Goal: Task Accomplishment & Management: Complete application form

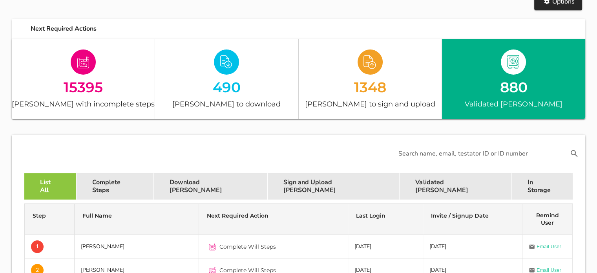
scroll to position [88, 0]
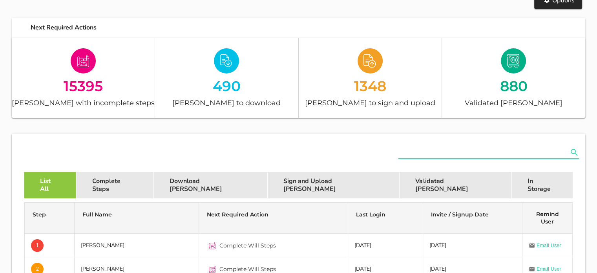
click at [409, 150] on input "text" at bounding box center [483, 152] width 170 height 13
paste input "3801290029089"
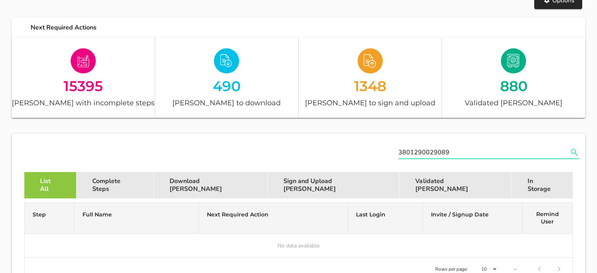
type input "3801290029089"
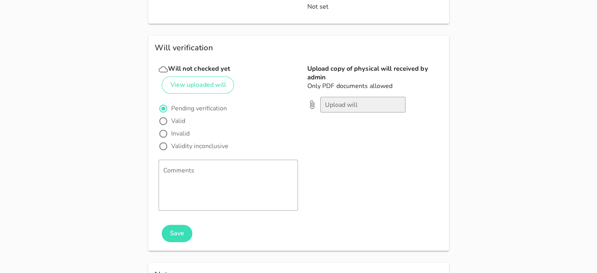
scroll to position [1225, 0]
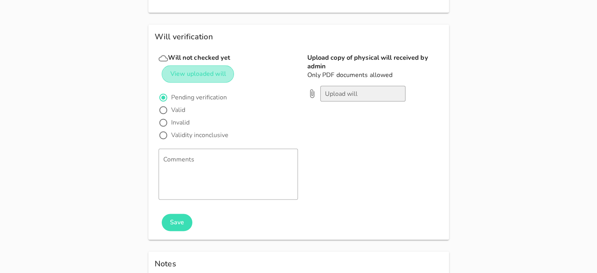
click at [212, 69] on span "View uploaded will" at bounding box center [198, 73] width 56 height 9
click at [157, 103] on div at bounding box center [163, 109] width 13 height 13
radio input "false"
radio input "true"
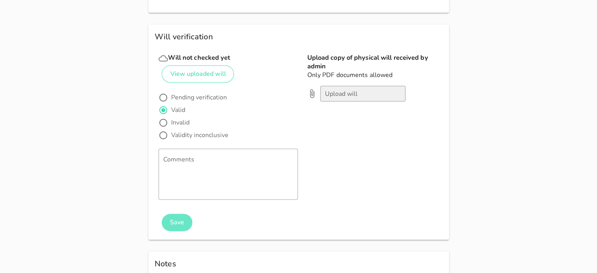
click at [172, 218] on span "Save" at bounding box center [176, 222] width 15 height 9
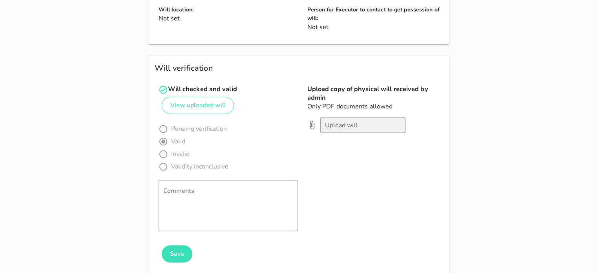
scroll to position [1194, 0]
click at [204, 100] on span "View uploaded will" at bounding box center [198, 104] width 56 height 9
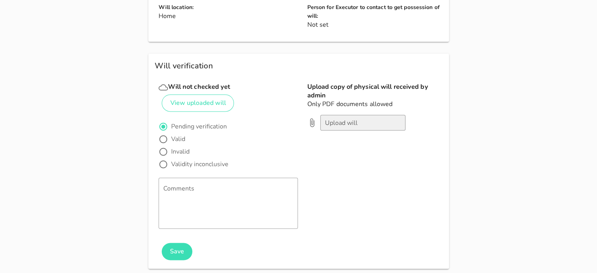
scroll to position [1208, 0]
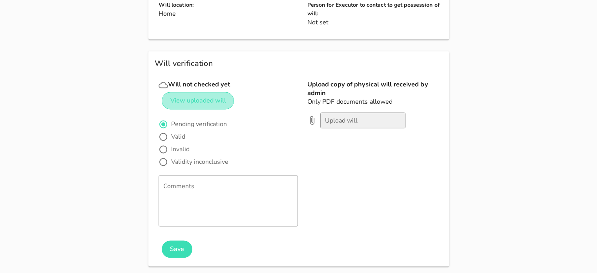
click at [204, 92] on button "View uploaded will" at bounding box center [198, 100] width 73 height 17
click at [168, 130] on div at bounding box center [163, 136] width 13 height 13
radio input "false"
radio input "true"
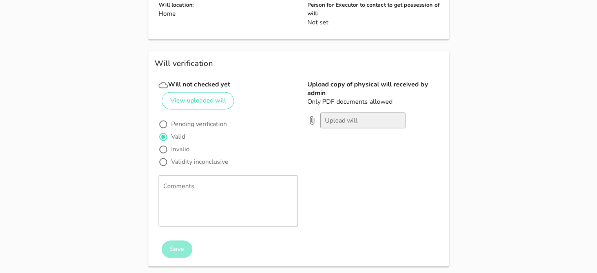
click at [172, 245] on span "Save" at bounding box center [176, 249] width 15 height 9
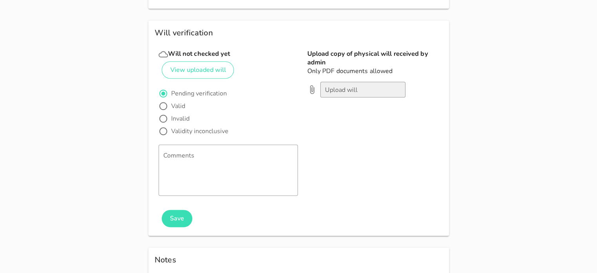
scroll to position [979, 0]
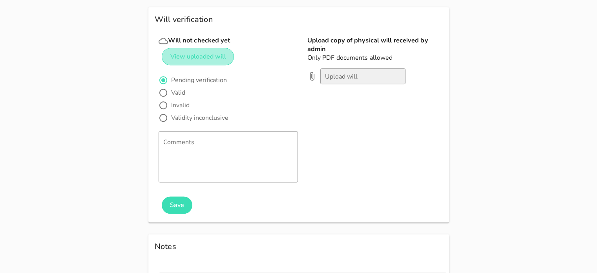
click at [227, 55] on button "View uploaded will" at bounding box center [198, 56] width 73 height 17
click at [168, 105] on div at bounding box center [163, 105] width 13 height 13
radio input "false"
radio input "true"
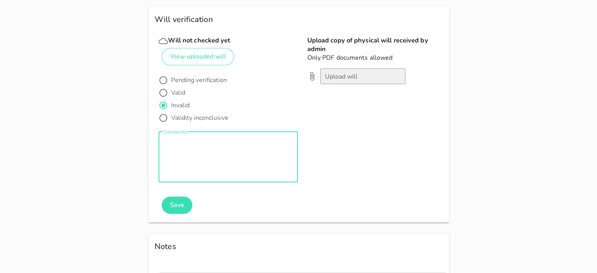
click at [202, 146] on textarea "Comments" at bounding box center [230, 158] width 135 height 47
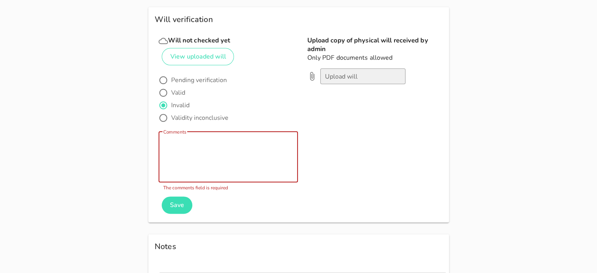
click at [179, 142] on div "Comments" at bounding box center [230, 156] width 135 height 51
paste textarea "Digital signatures are prohibited. Please print out the document, and sign in w…"
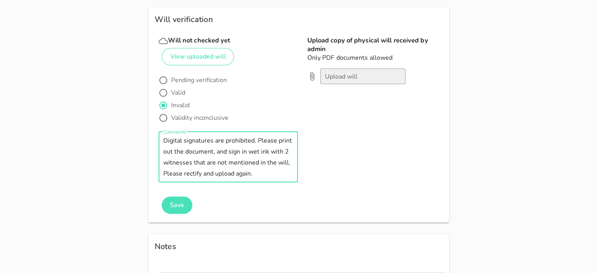
type textarea "Digital signatures are prohibited. Please print out the document, and sign in w…"
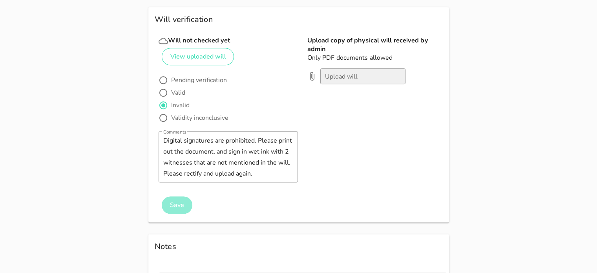
click at [178, 202] on span "Save" at bounding box center [176, 205] width 15 height 9
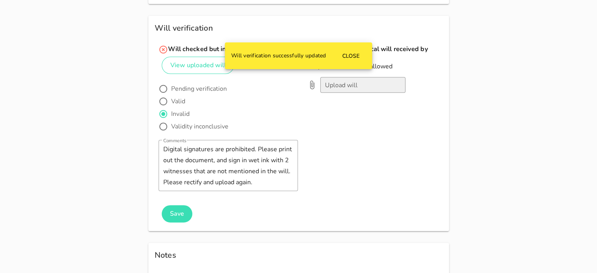
scroll to position [970, 0]
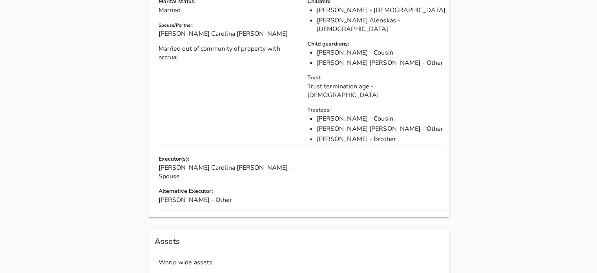
scroll to position [274, 0]
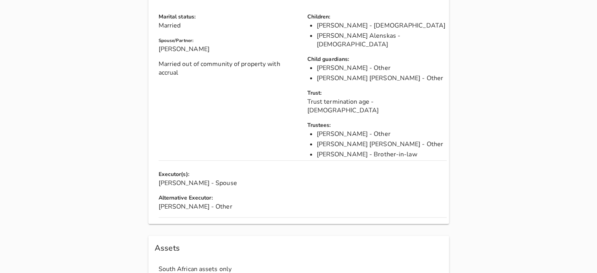
scroll to position [280, 0]
